Goal: Check status: Check status

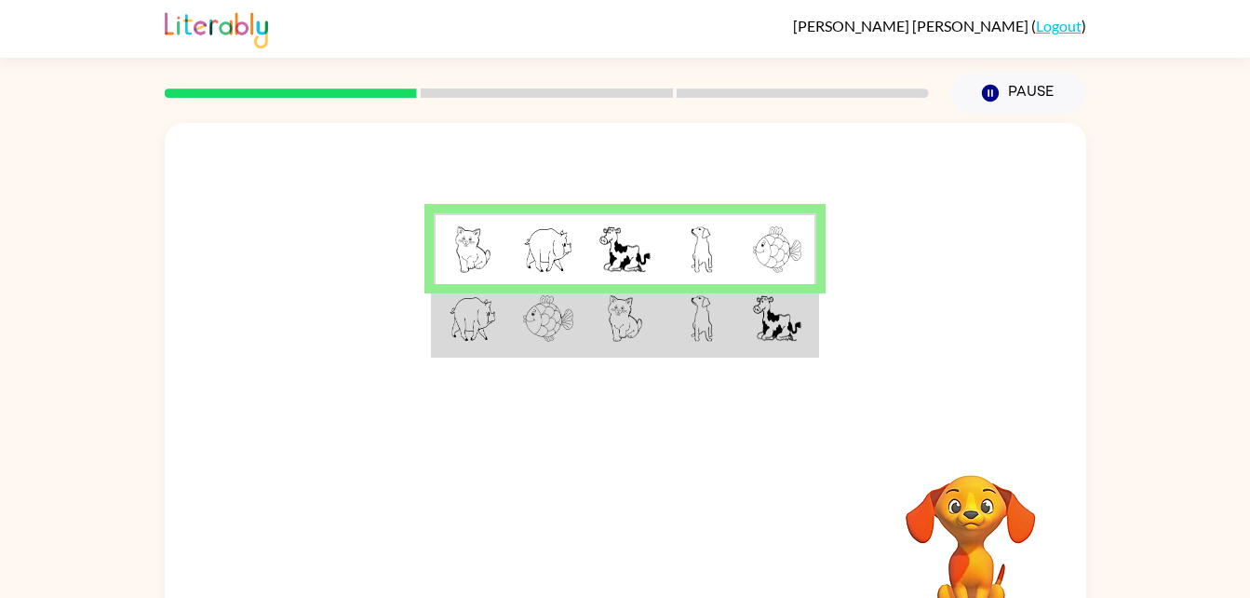
click at [557, 304] on img at bounding box center [548, 318] width 50 height 47
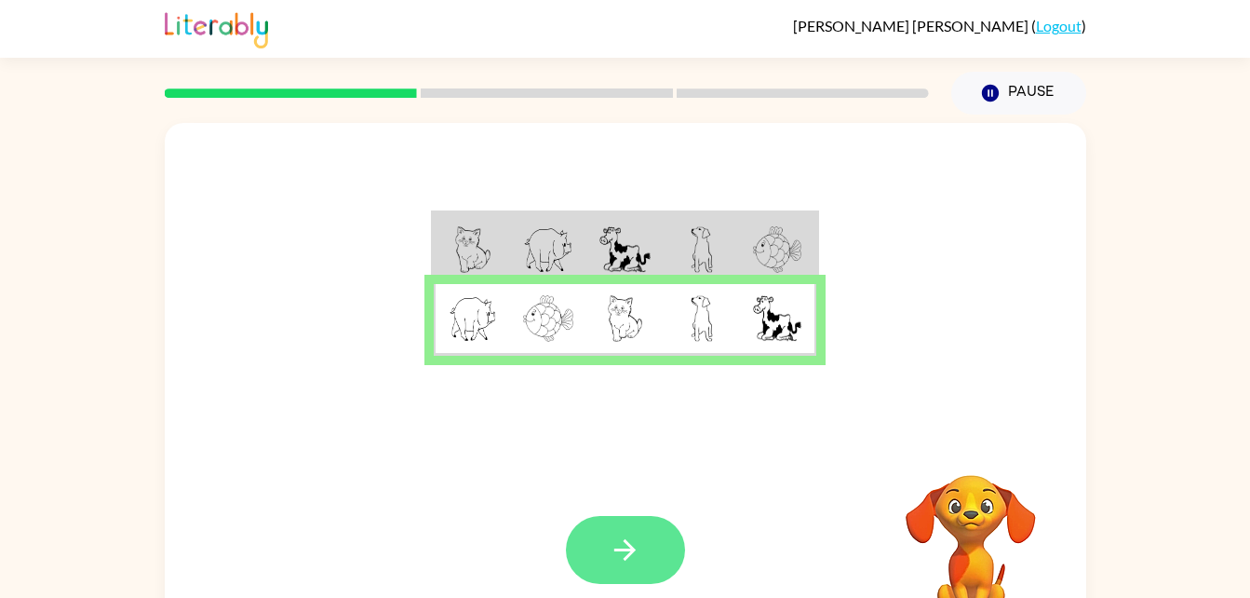
click at [642, 556] on button "button" at bounding box center [625, 550] width 119 height 68
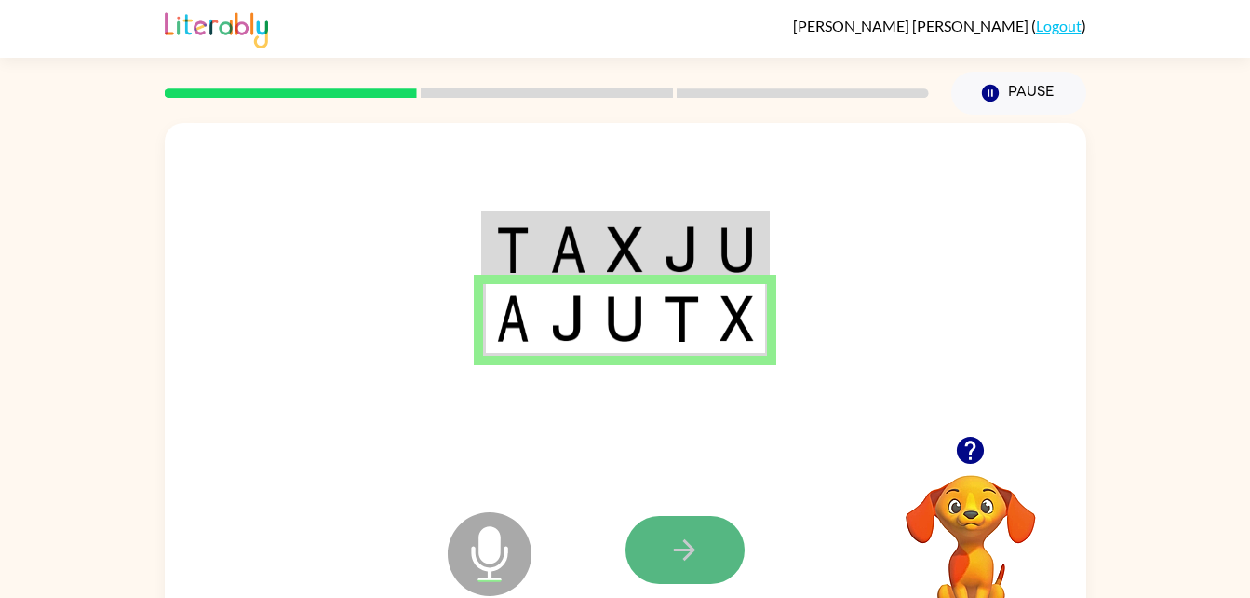
click at [688, 556] on icon "button" at bounding box center [684, 549] width 21 height 21
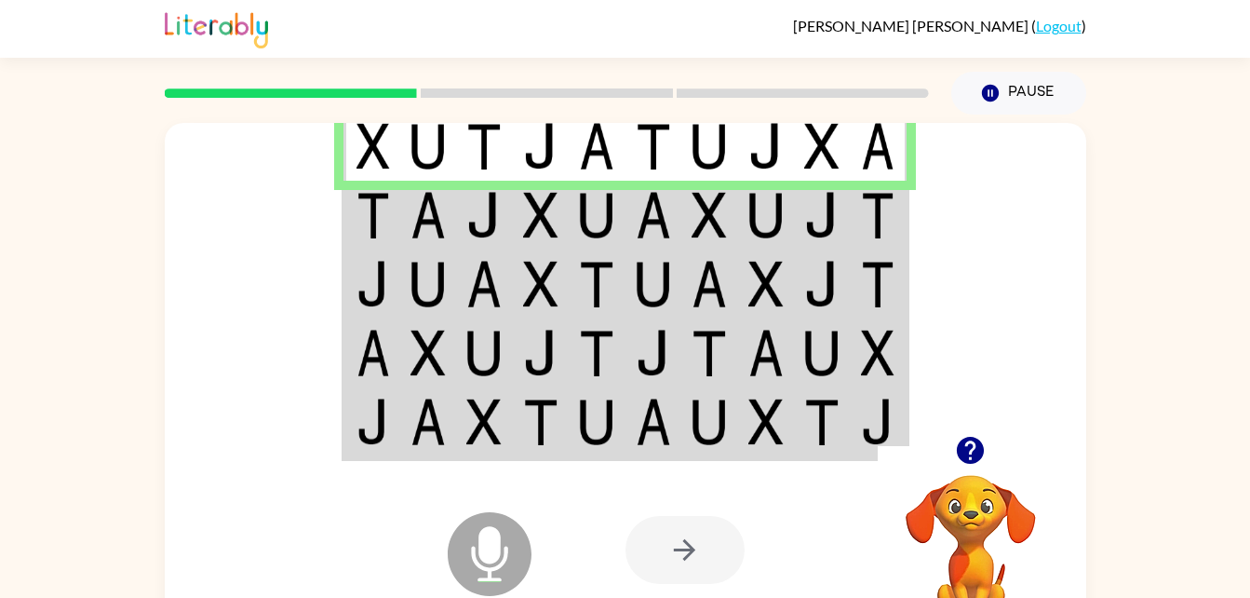
click at [822, 217] on img at bounding box center [821, 215] width 35 height 47
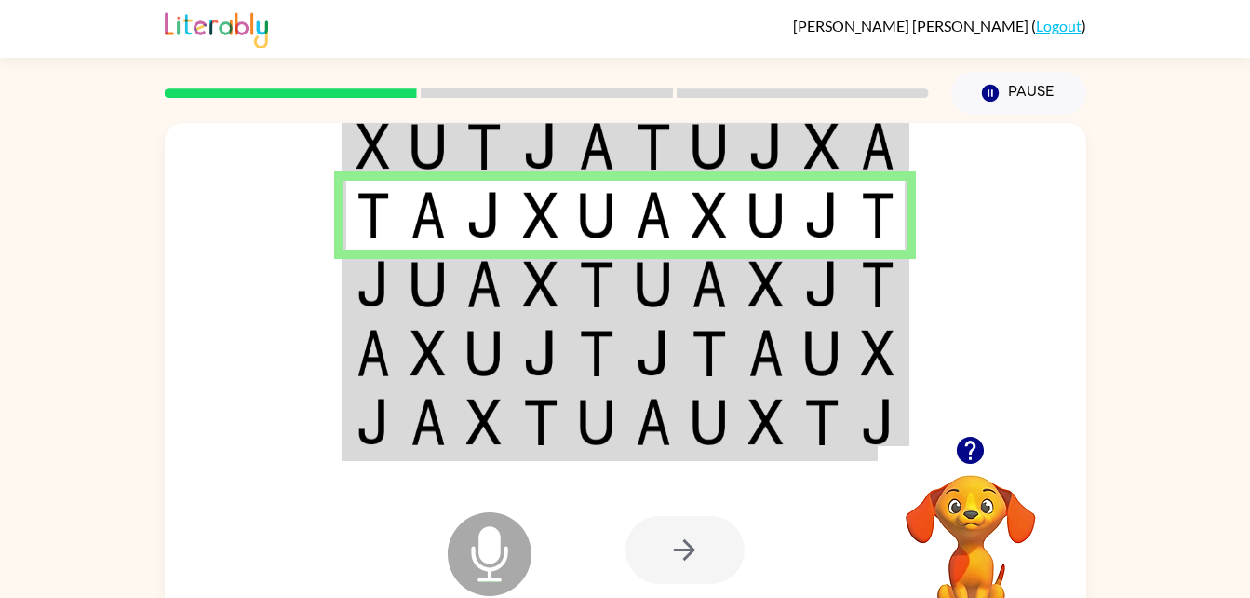
click at [880, 258] on td at bounding box center [879, 283] width 57 height 69
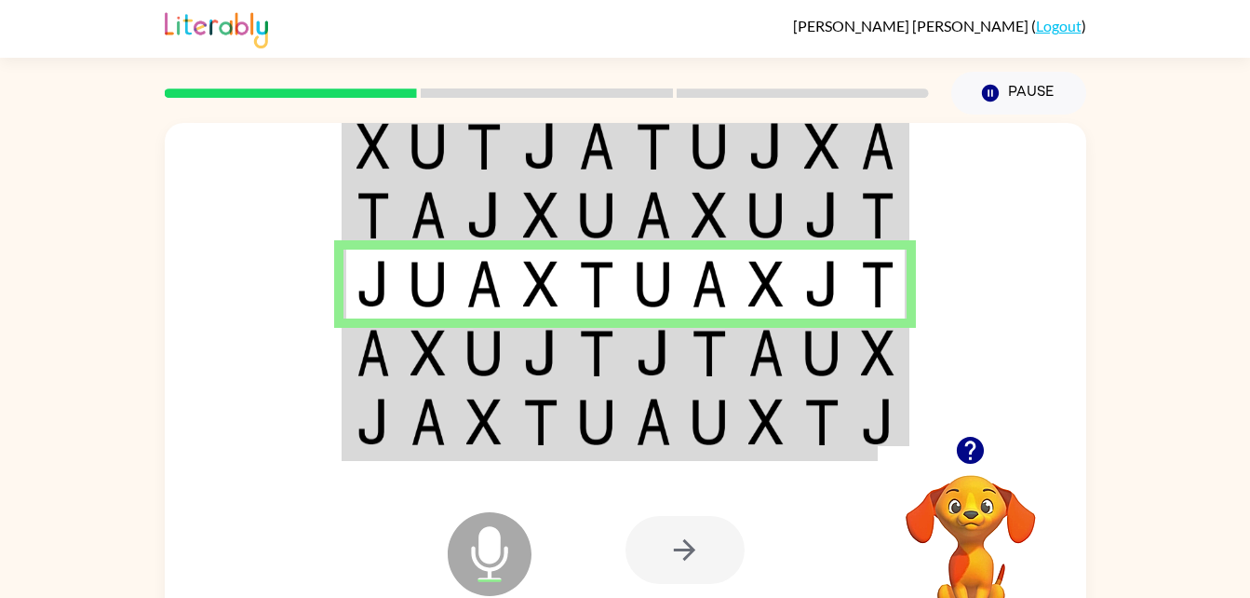
click at [874, 339] on img at bounding box center [878, 352] width 34 height 47
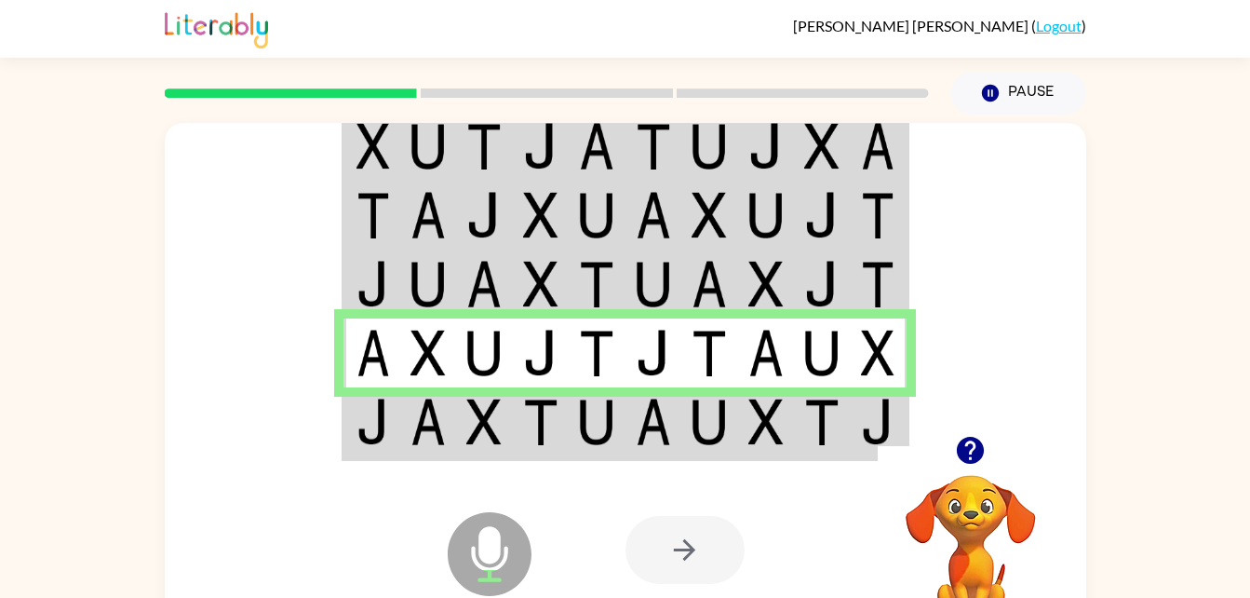
click at [787, 417] on td at bounding box center [766, 423] width 57 height 72
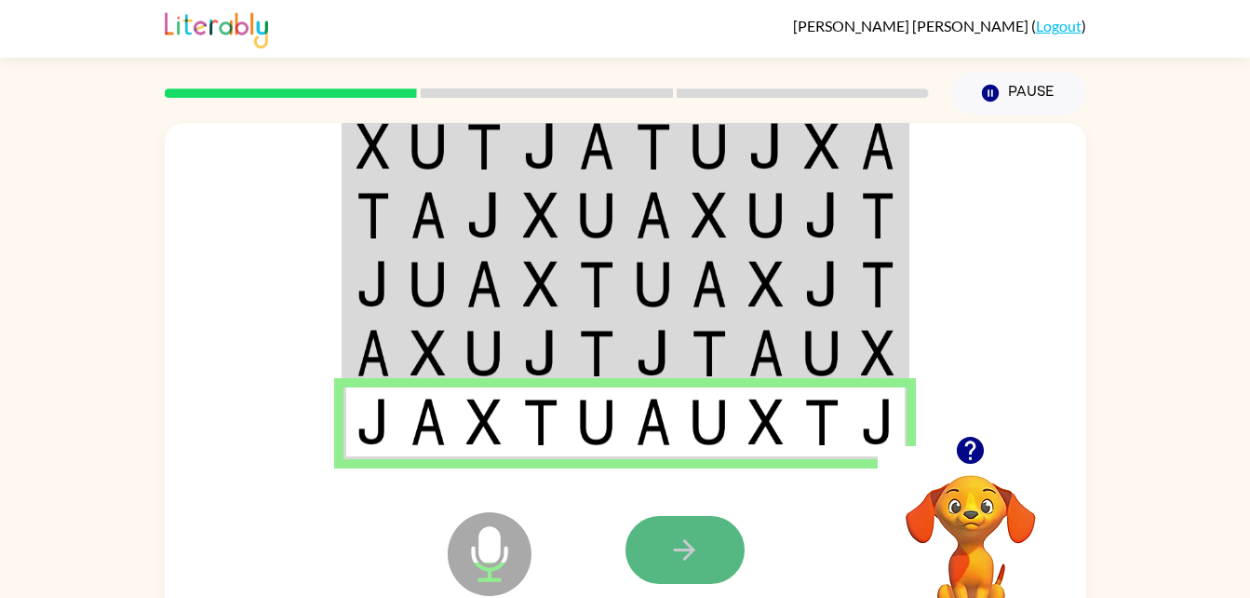
click at [724, 538] on button "button" at bounding box center [684, 550] width 119 height 68
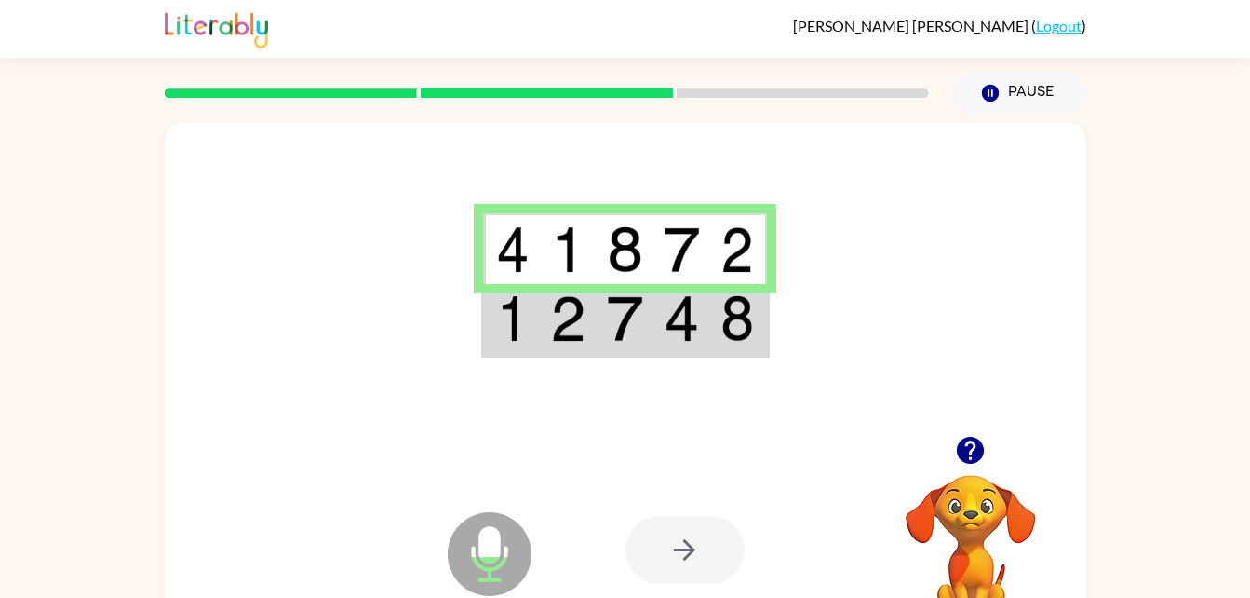
click at [772, 316] on div at bounding box center [625, 279] width 921 height 313
click at [740, 318] on img at bounding box center [737, 318] width 34 height 47
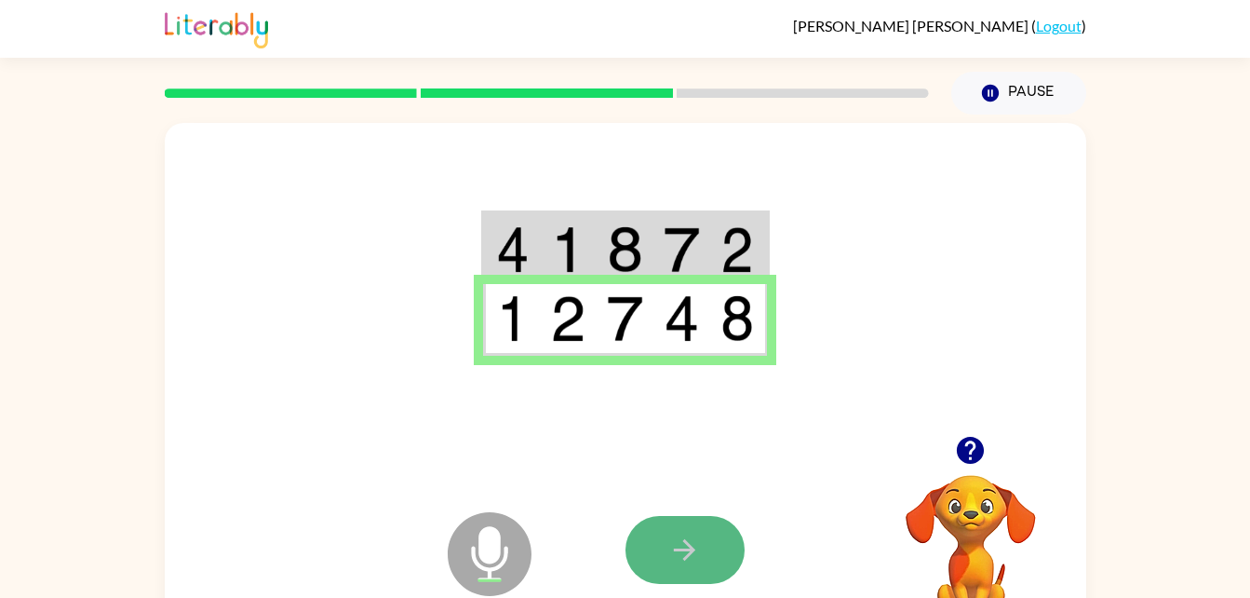
click at [699, 517] on button "button" at bounding box center [684, 550] width 119 height 68
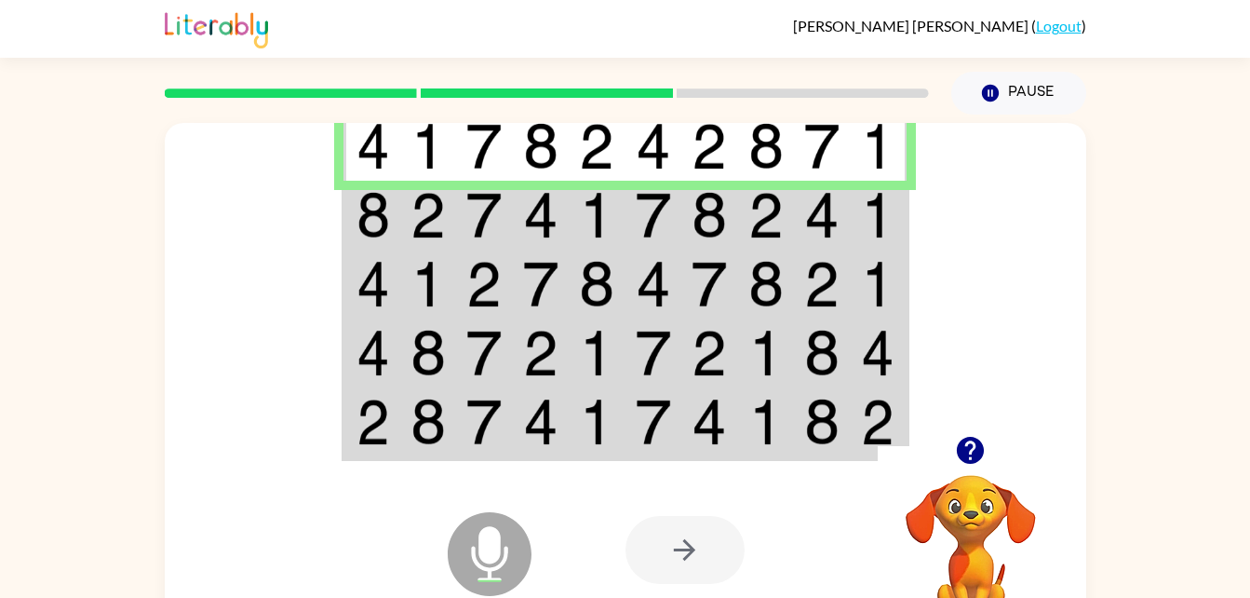
click at [831, 210] on img at bounding box center [821, 215] width 35 height 47
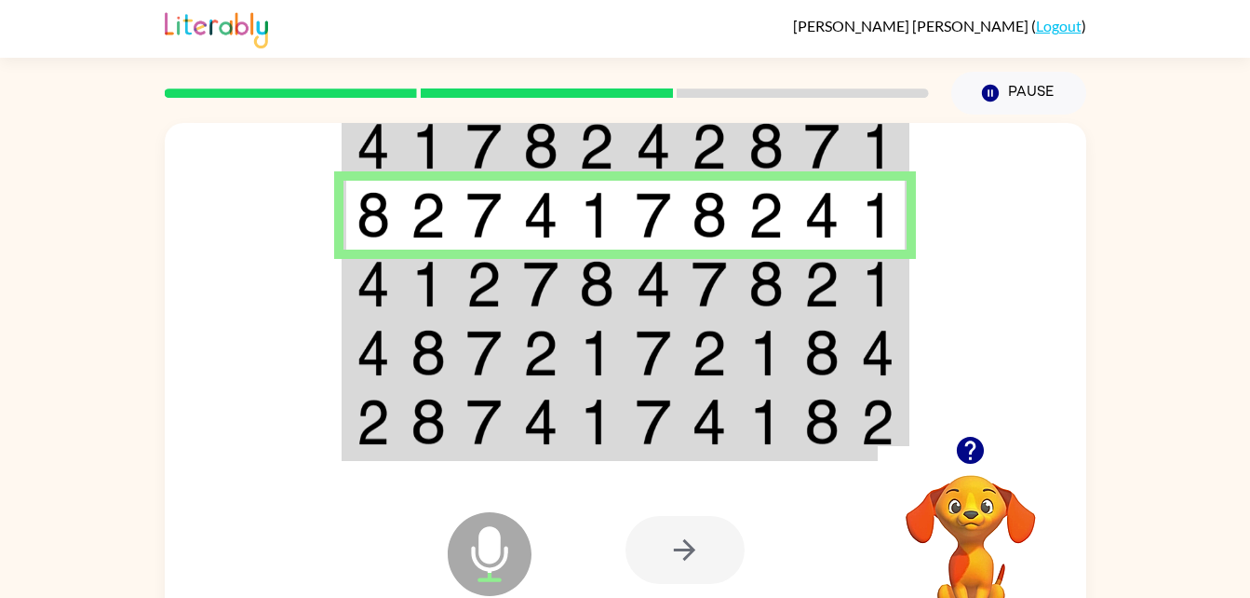
click at [722, 272] on img at bounding box center [709, 284] width 35 height 47
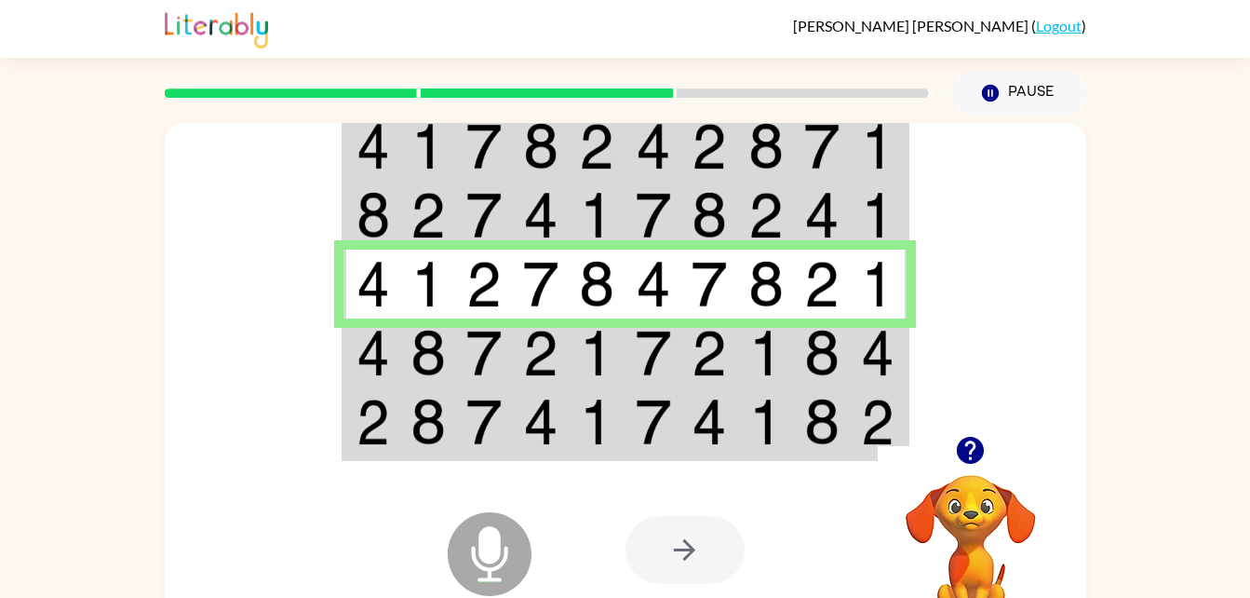
click at [647, 344] on img at bounding box center [653, 352] width 35 height 47
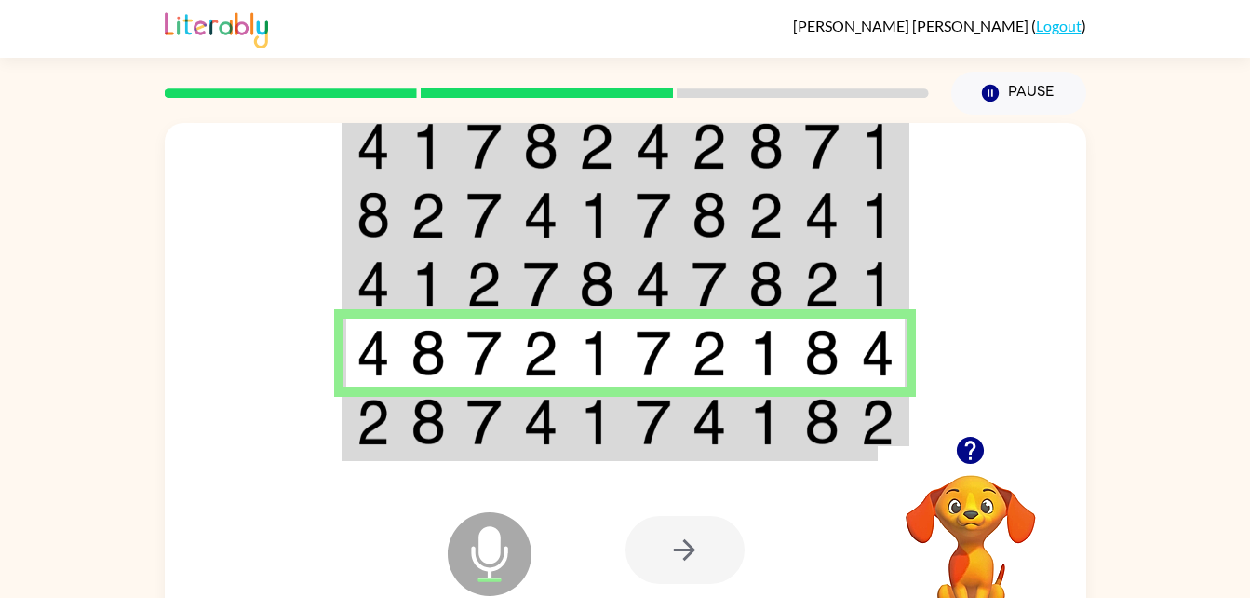
click at [906, 401] on td at bounding box center [879, 423] width 57 height 72
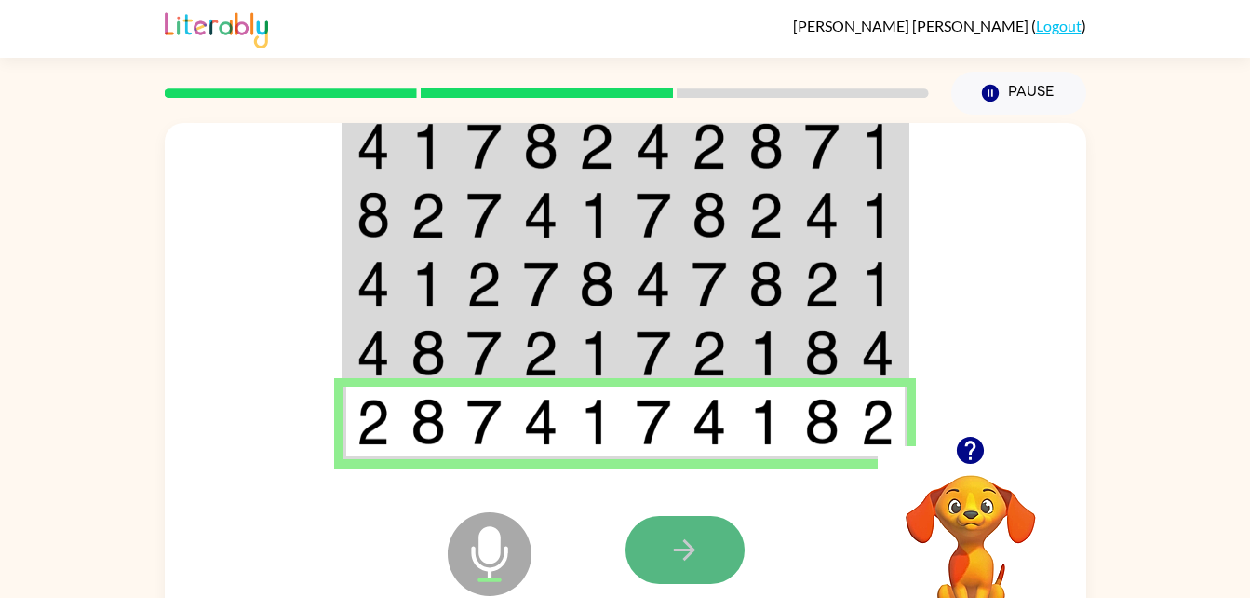
click at [717, 536] on button "button" at bounding box center [684, 550] width 119 height 68
